Goal: Information Seeking & Learning: Compare options

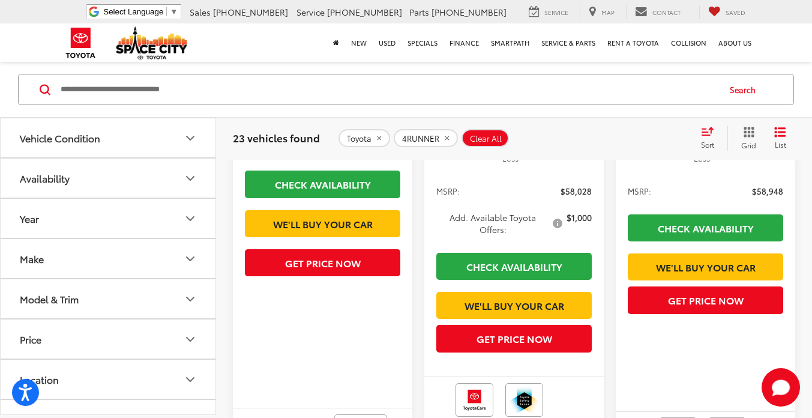
scroll to position [1207, 0]
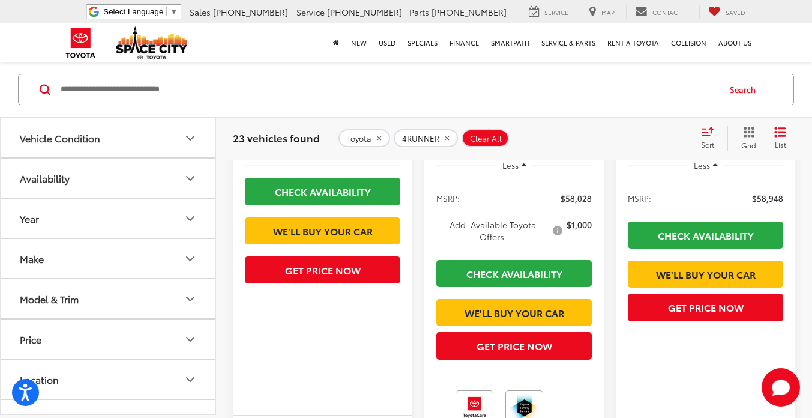
click at [550, 242] on span "Add. Available Toyota Offers:" at bounding box center [500, 230] width 128 height 24
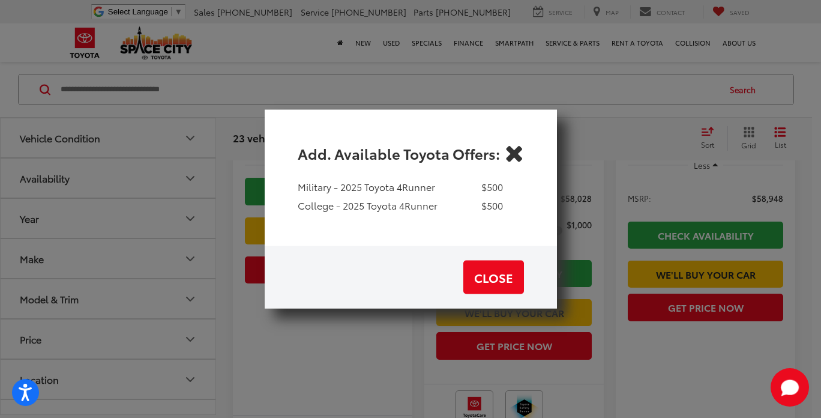
click at [516, 150] on icon "Close" at bounding box center [514, 152] width 19 height 19
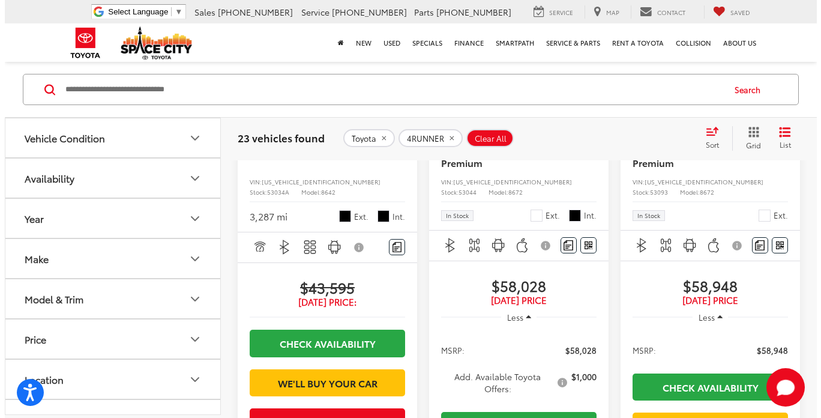
scroll to position [1054, 0]
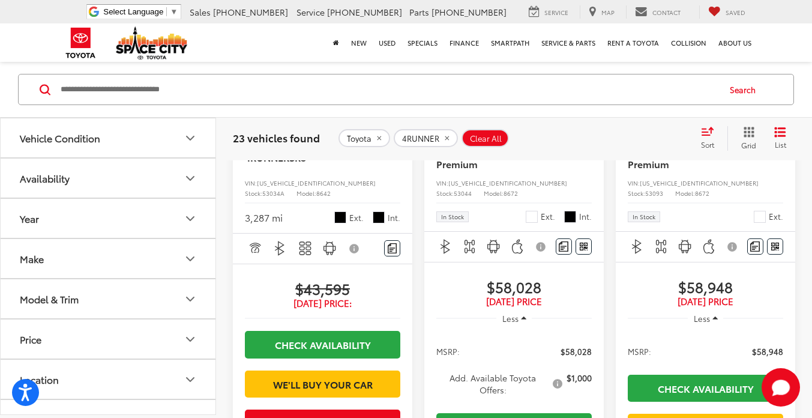
click at [509, 396] on span "Add. Available Toyota Offers:" at bounding box center [500, 384] width 128 height 24
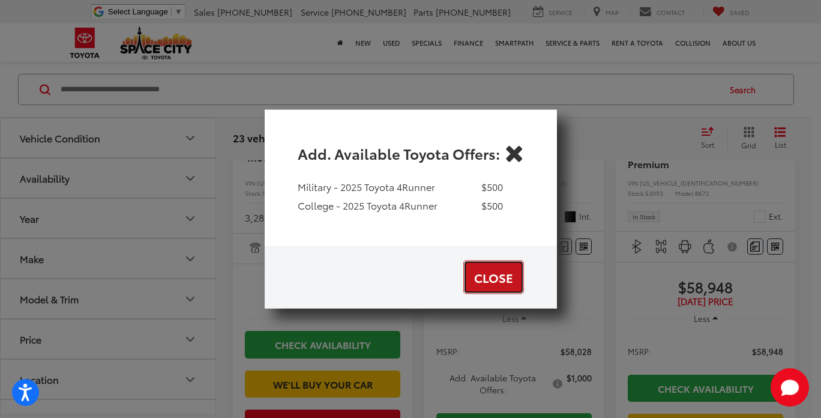
click at [501, 281] on button "Close" at bounding box center [493, 277] width 61 height 34
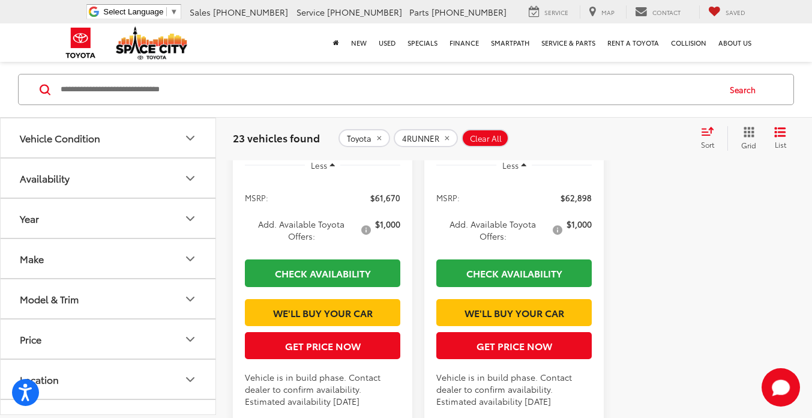
scroll to position [2581, 0]
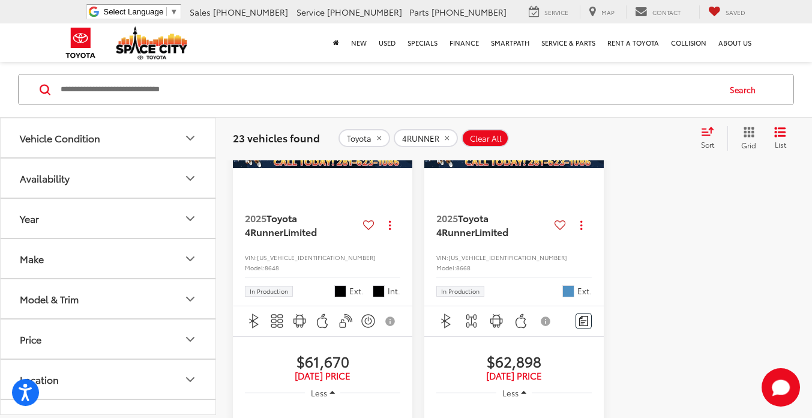
click at [698, 206] on div at bounding box center [705, 398] width 179 height 731
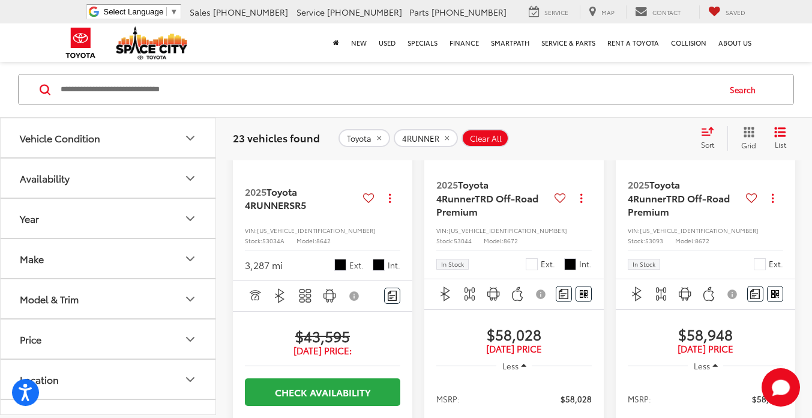
scroll to position [904, 0]
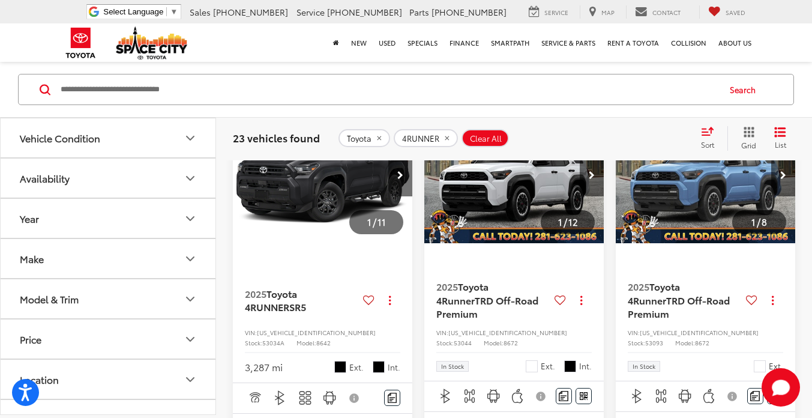
click at [700, 222] on img "2025 Toyota 4Runner TRD Off-Road Premium 0" at bounding box center [705, 176] width 181 height 136
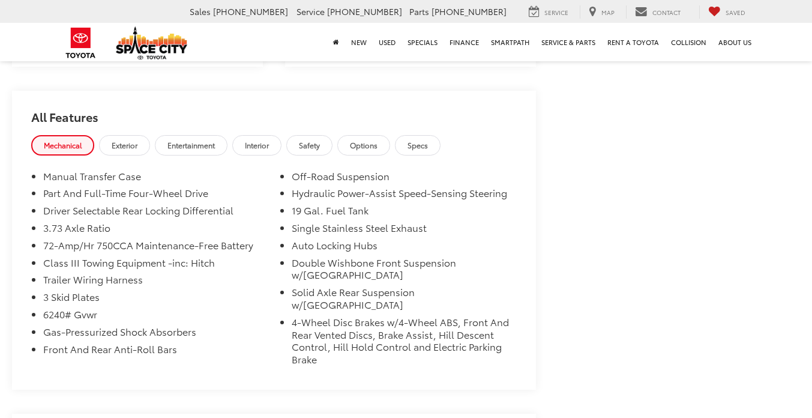
scroll to position [487, 0]
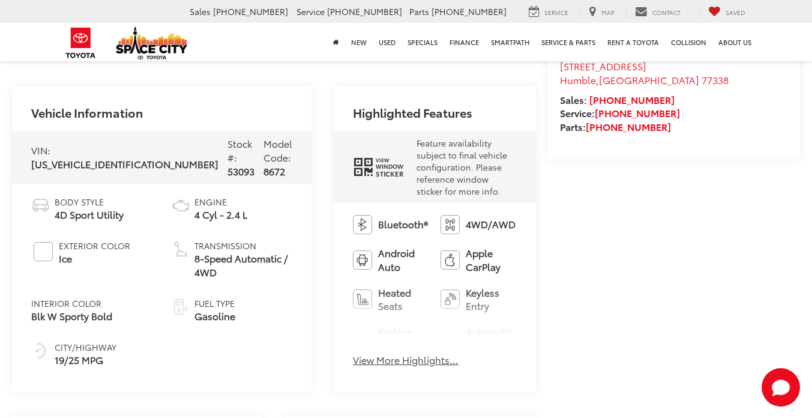
click at [357, 353] on button "View More Highlights..." at bounding box center [406, 360] width 106 height 14
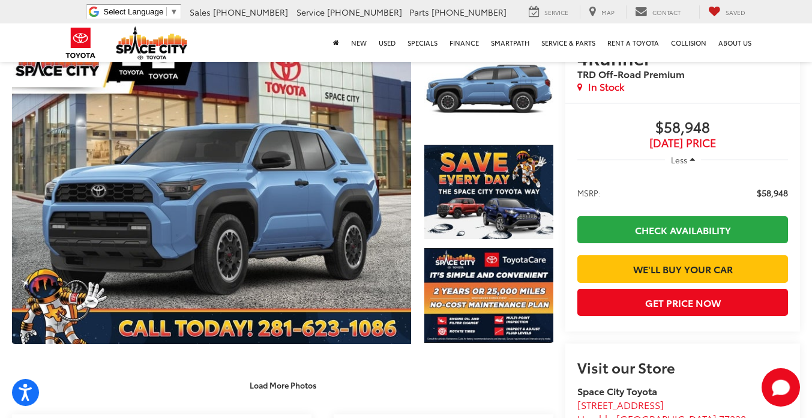
scroll to position [172, 0]
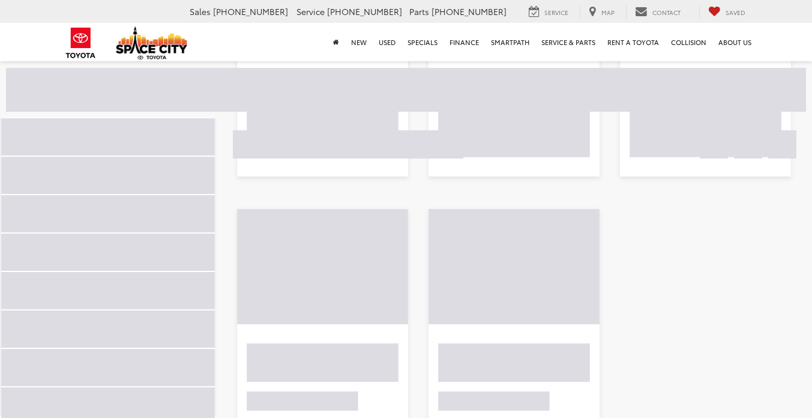
scroll to position [181, 0]
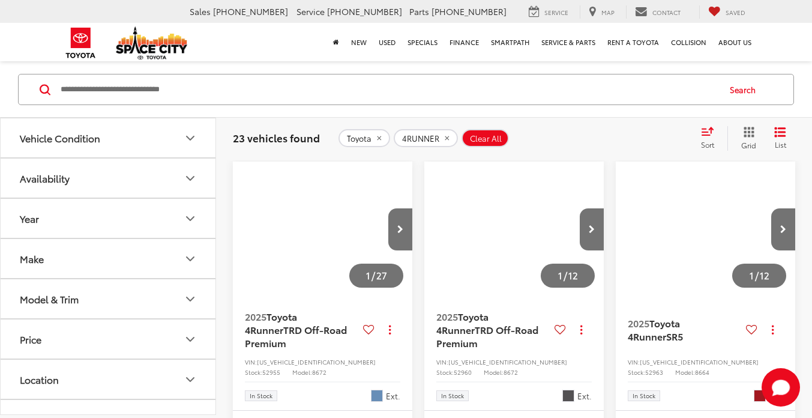
click at [369, 137] on button "Toyota" at bounding box center [365, 138] width 52 height 18
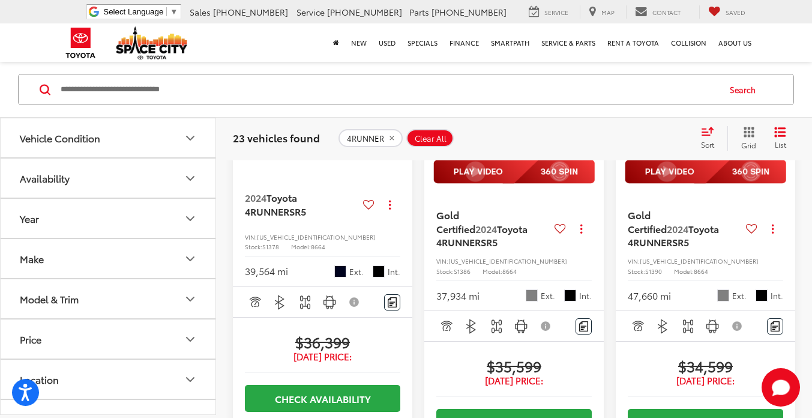
scroll to position [963, 0]
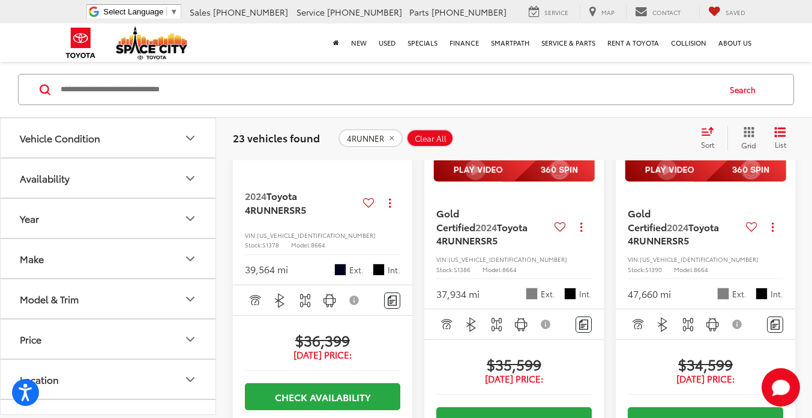
click at [619, 147] on img "2024 Toyota 4RUNNER SR5 0" at bounding box center [705, 79] width 181 height 136
click at [618, 147] on img "2024 Toyota 4RUNNER SR5 0" at bounding box center [705, 79] width 181 height 136
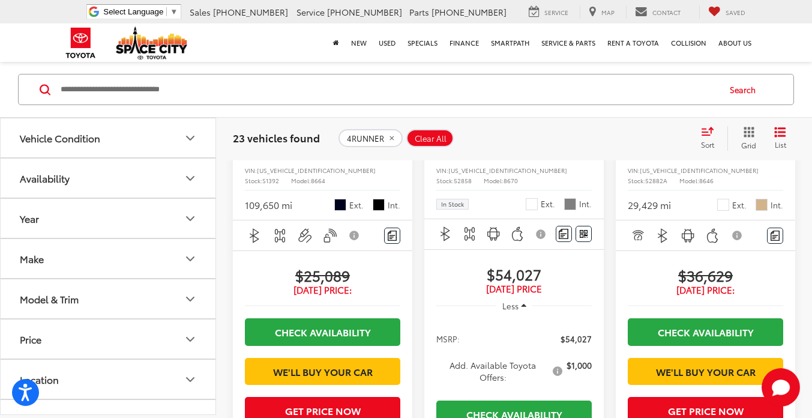
scroll to position [1649, 0]
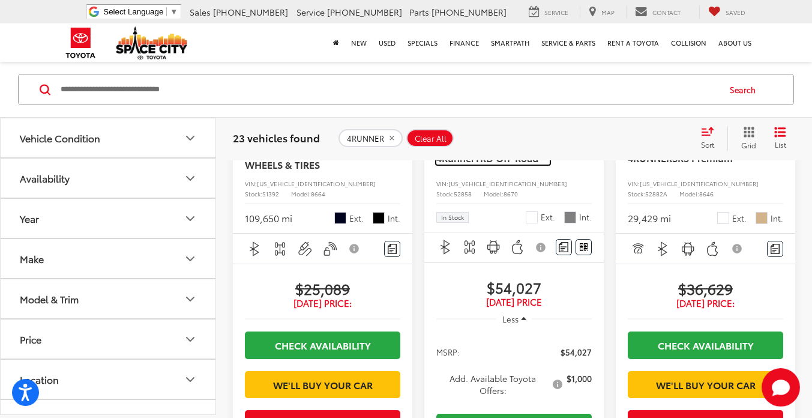
click at [487, 164] on span "Toyota 4Runner" at bounding box center [462, 150] width 52 height 27
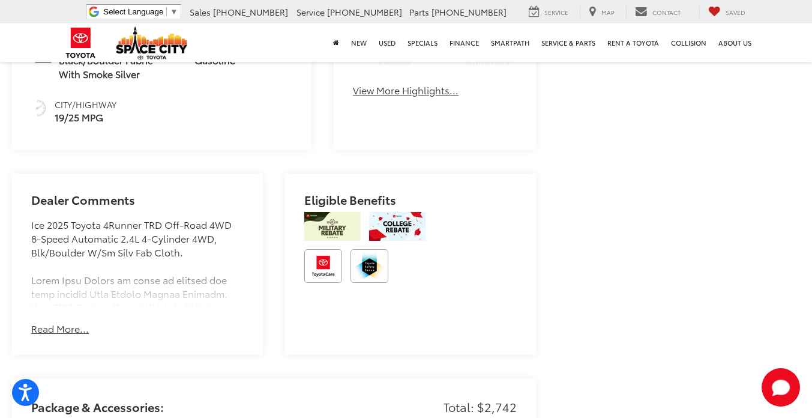
scroll to position [755, 0]
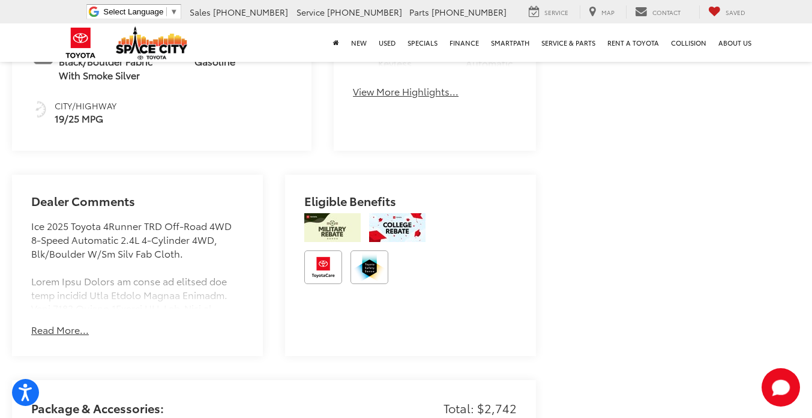
click at [66, 326] on button "Read More..." at bounding box center [60, 330] width 58 height 14
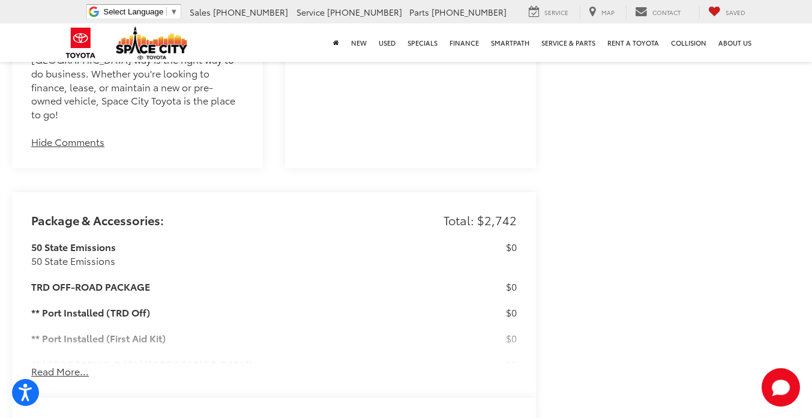
scroll to position [1758, 0]
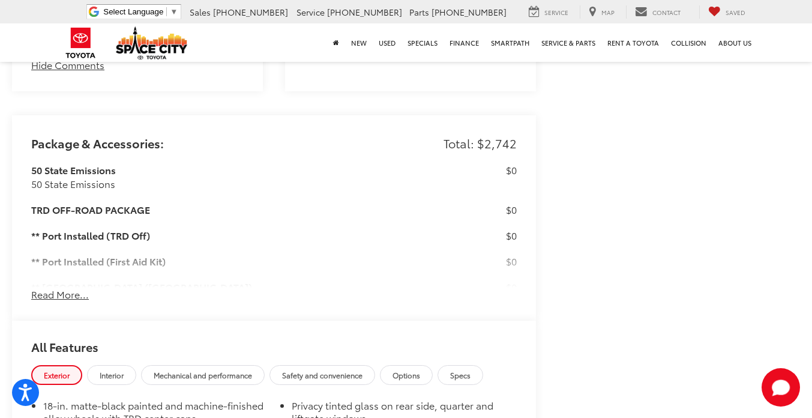
click at [61, 287] on button "Read More..." at bounding box center [60, 294] width 58 height 14
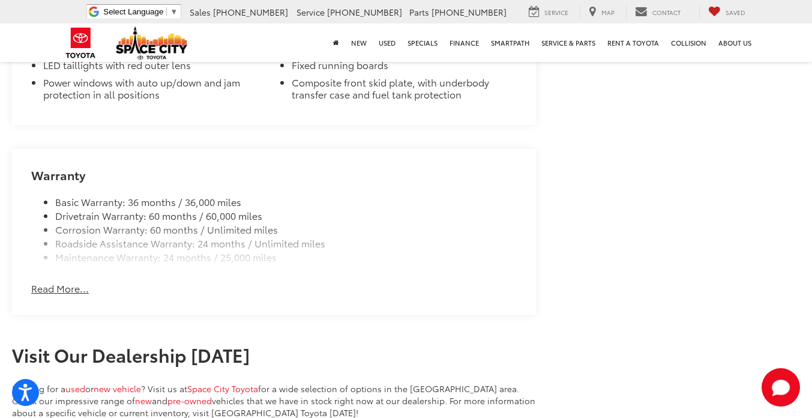
scroll to position [3425, 0]
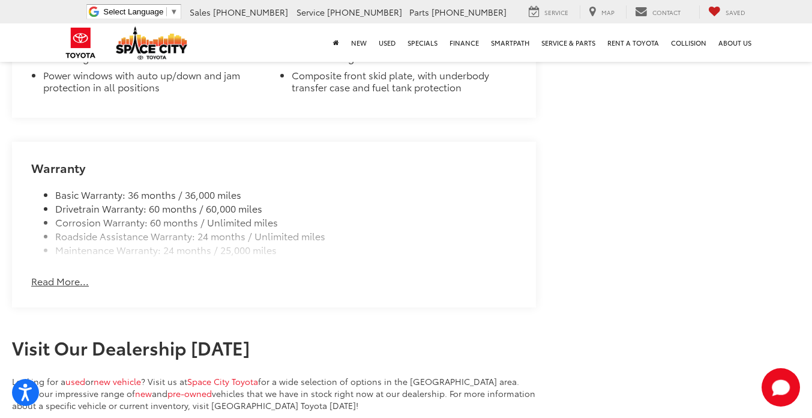
click at [51, 274] on button "Read More..." at bounding box center [60, 281] width 58 height 14
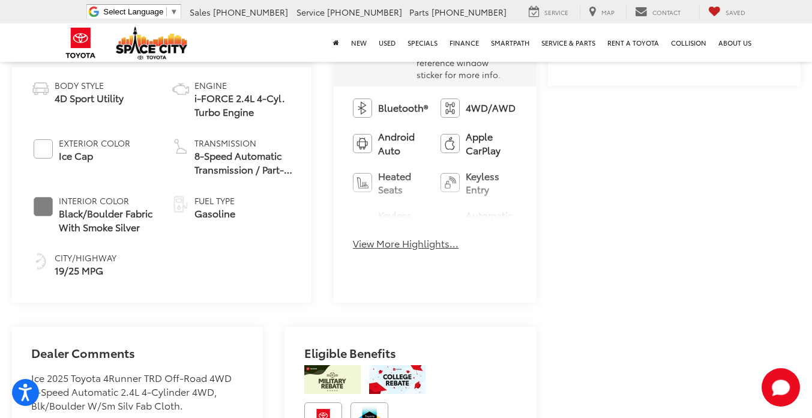
scroll to position [603, 0]
click at [372, 237] on button "View More Highlights..." at bounding box center [406, 244] width 106 height 14
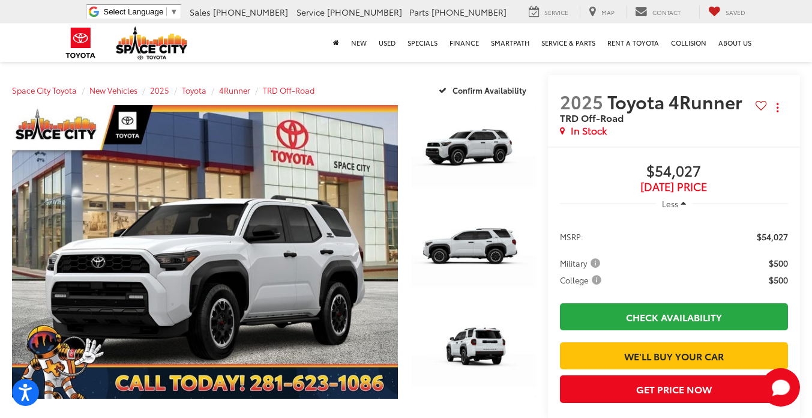
scroll to position [103, 0]
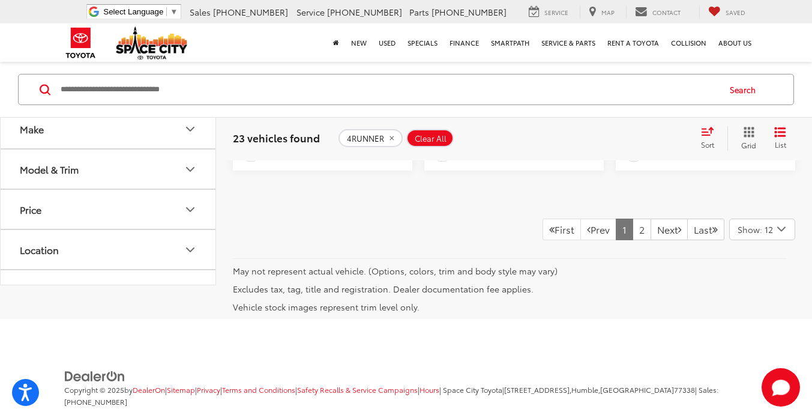
scroll to position [2903, 0]
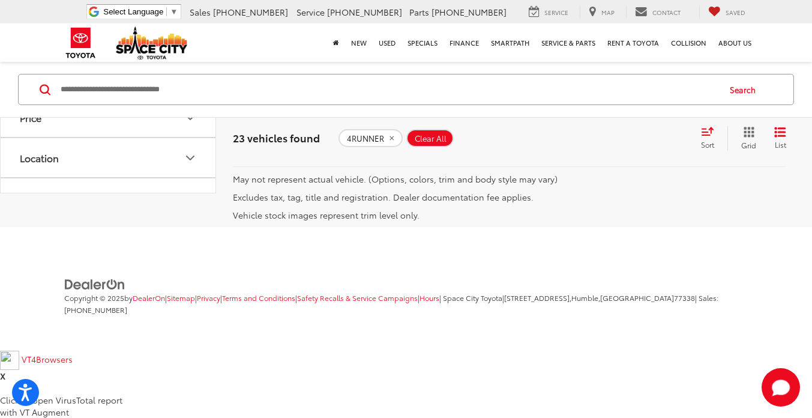
click at [633, 148] on link "2" at bounding box center [642, 138] width 19 height 22
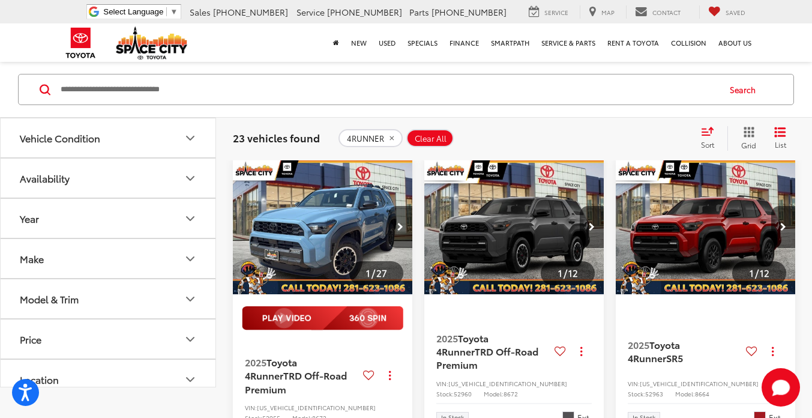
scroll to position [131, 0]
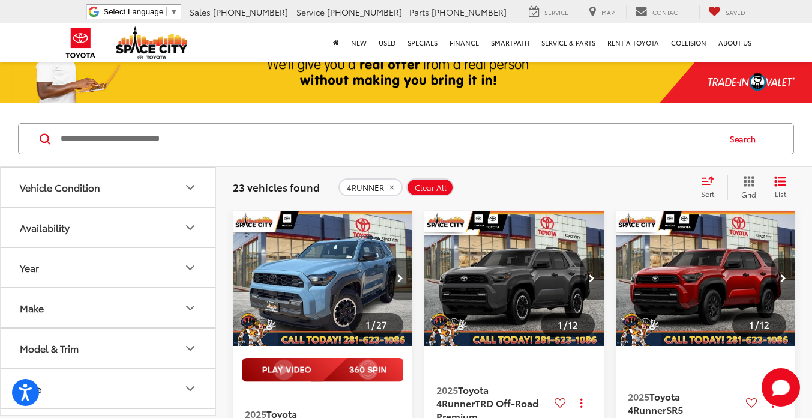
click at [516, 268] on img "2025 Toyota 4Runner TRD Off-Road Premium 0" at bounding box center [514, 279] width 181 height 136
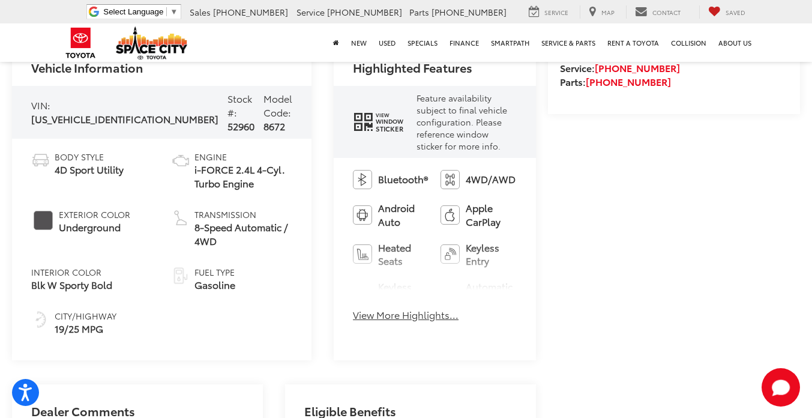
scroll to position [530, 0]
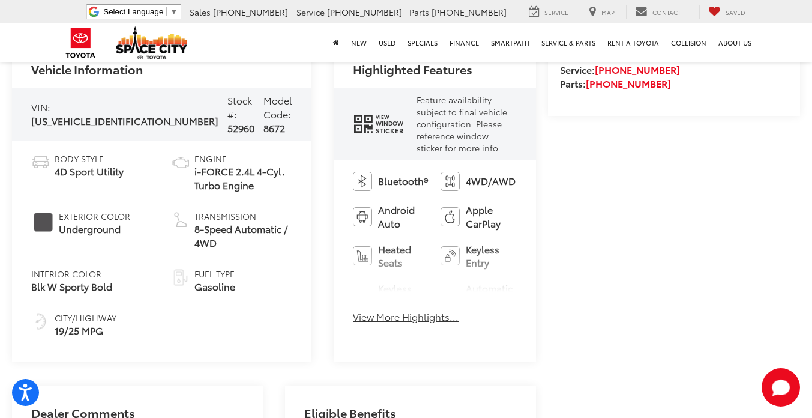
click at [371, 310] on button "View More Highlights..." at bounding box center [406, 317] width 106 height 14
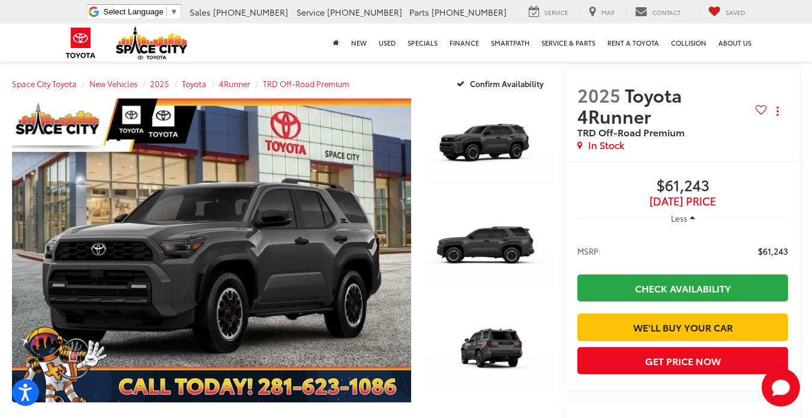
scroll to position [0, 0]
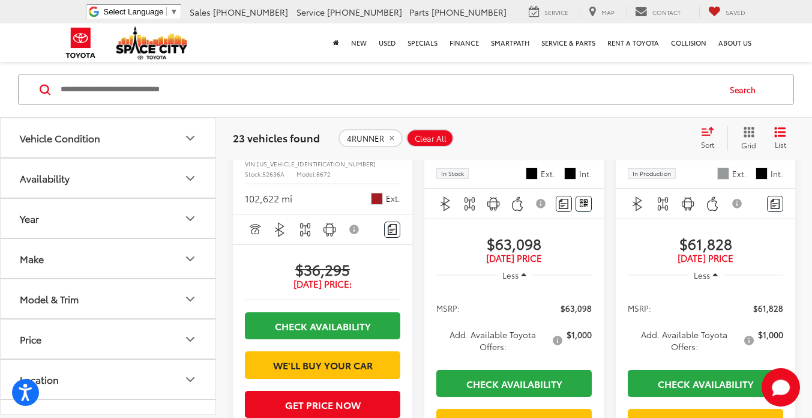
scroll to position [1782, 0]
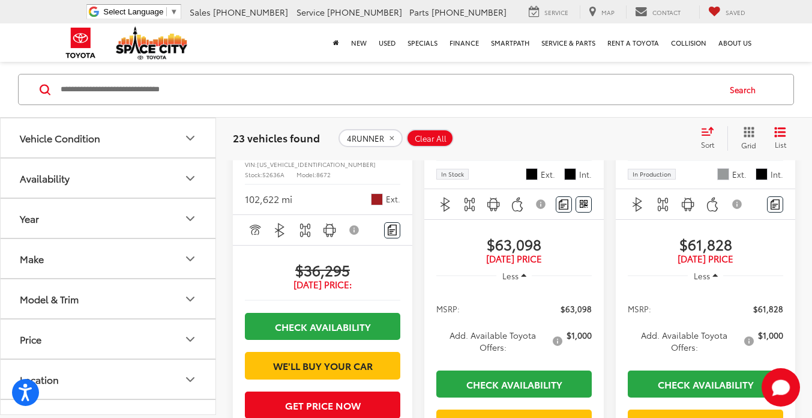
click at [514, 122] on span "2025 Toyota 4Runner Limited" at bounding box center [492, 108] width 113 height 27
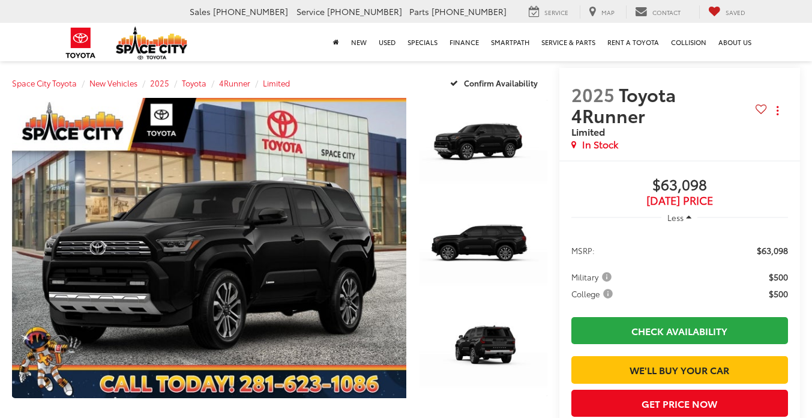
scroll to position [541, 0]
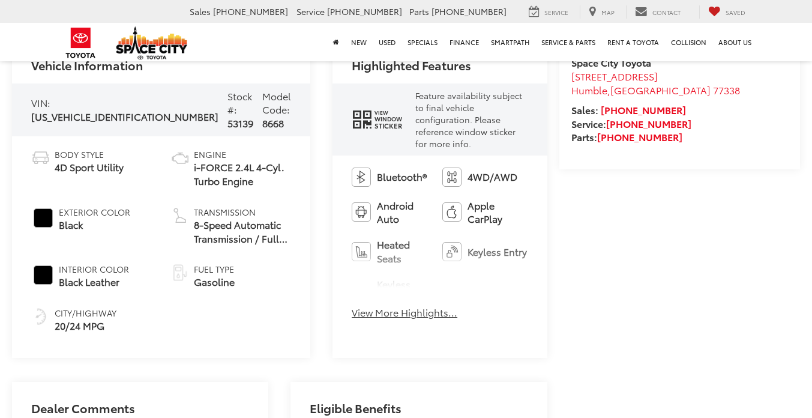
click at [377, 305] on button "View More Highlights..." at bounding box center [405, 312] width 106 height 14
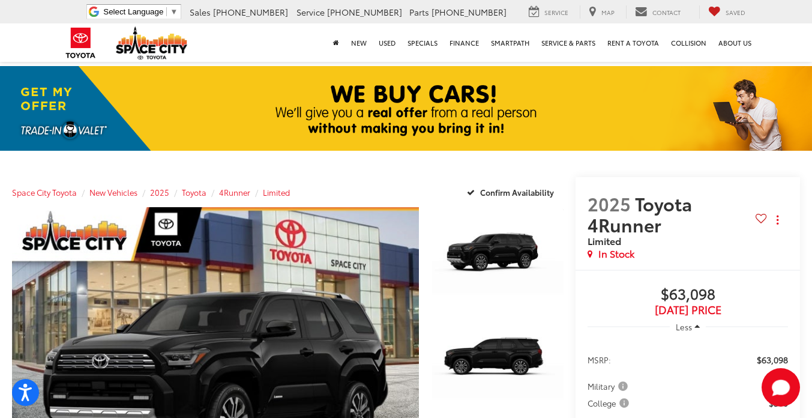
scroll to position [0, 0]
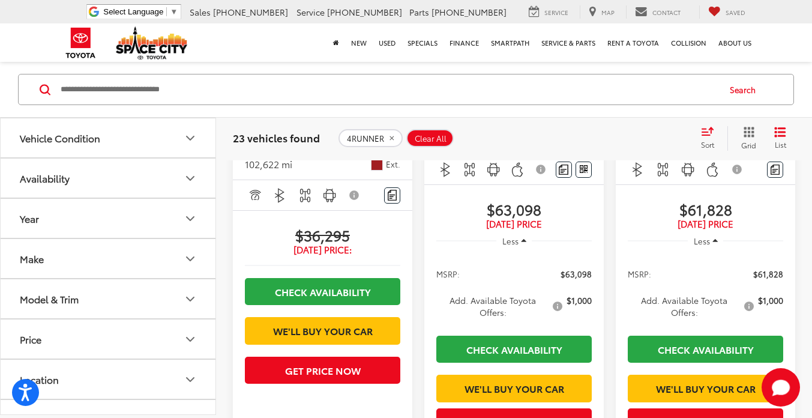
scroll to position [1897, 0]
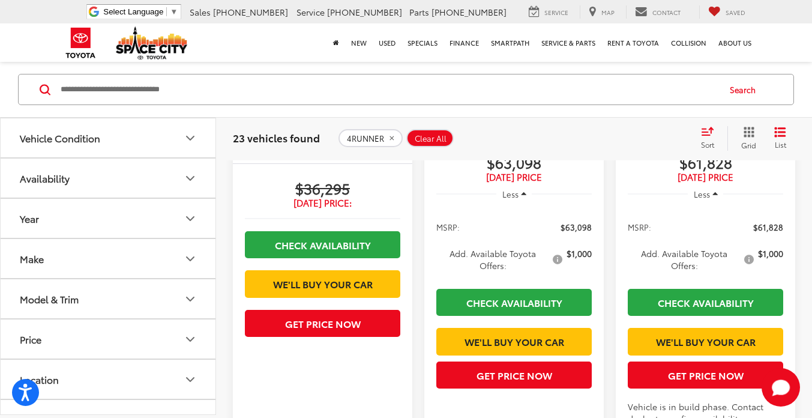
click at [720, 171] on span "$61,828" at bounding box center [705, 162] width 155 height 18
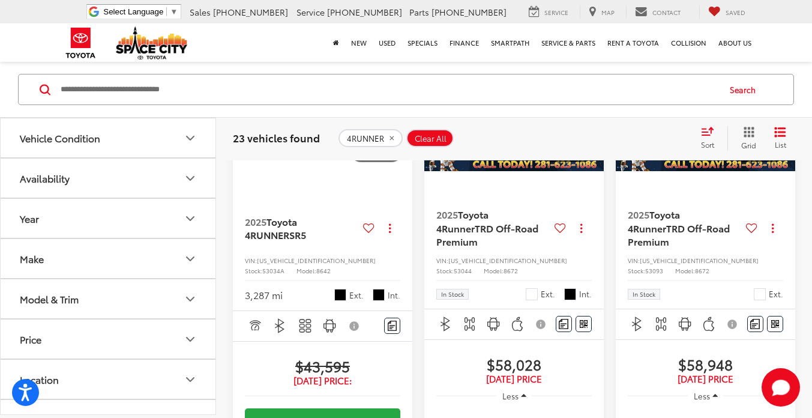
scroll to position [977, 0]
click at [695, 247] on span "TRD Off-Road Premium" at bounding box center [679, 233] width 102 height 27
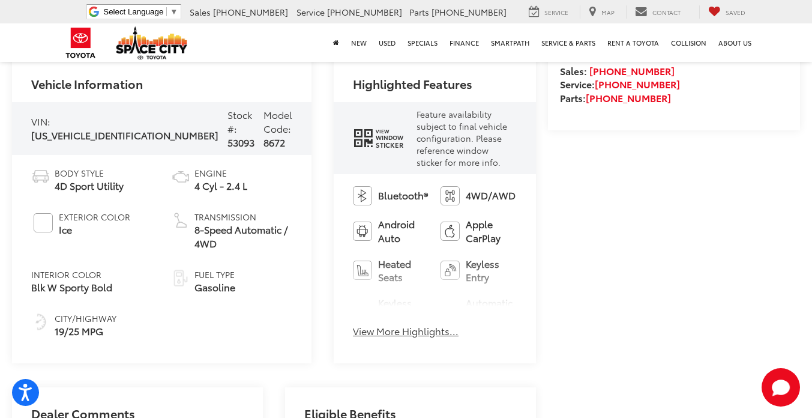
scroll to position [595, 0]
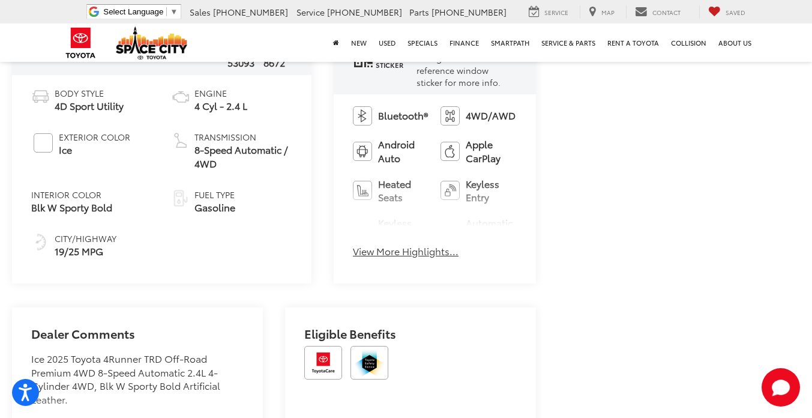
click at [360, 244] on button "View More Highlights..." at bounding box center [406, 251] width 106 height 14
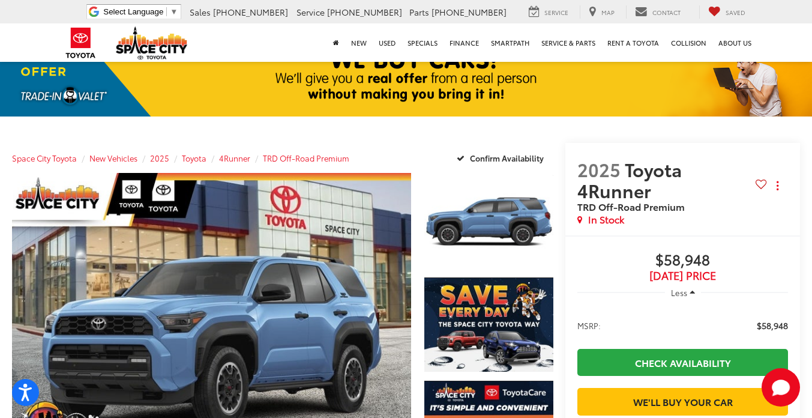
scroll to position [37, 0]
